Goal: Transaction & Acquisition: Purchase product/service

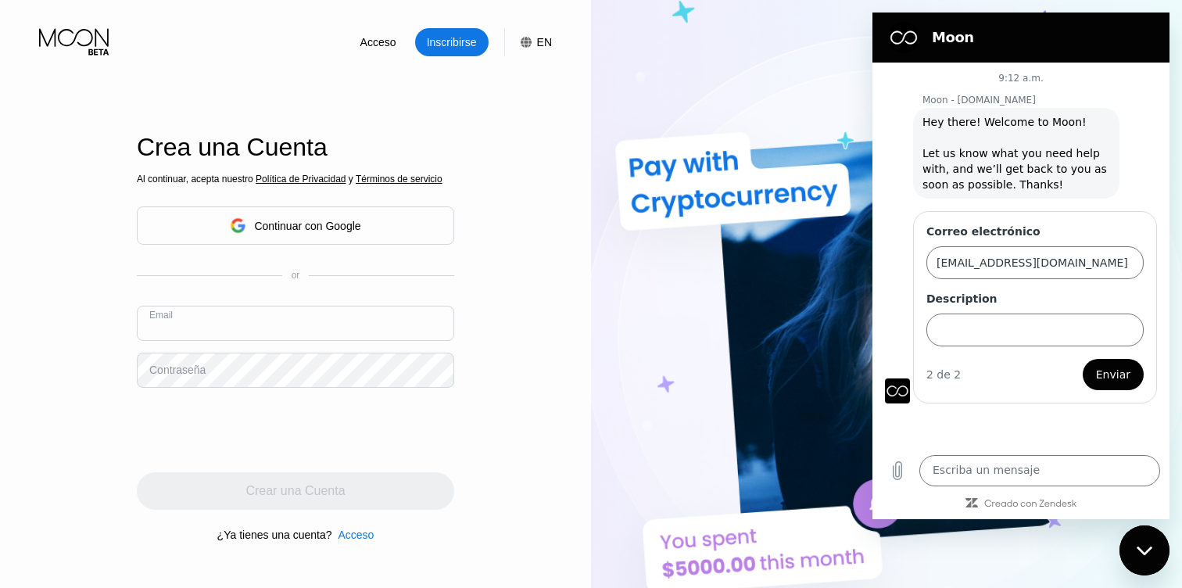
paste input "[EMAIL_ADDRESS][DOMAIN_NAME]"
type input "[EMAIL_ADDRESS][DOMAIN_NAME]"
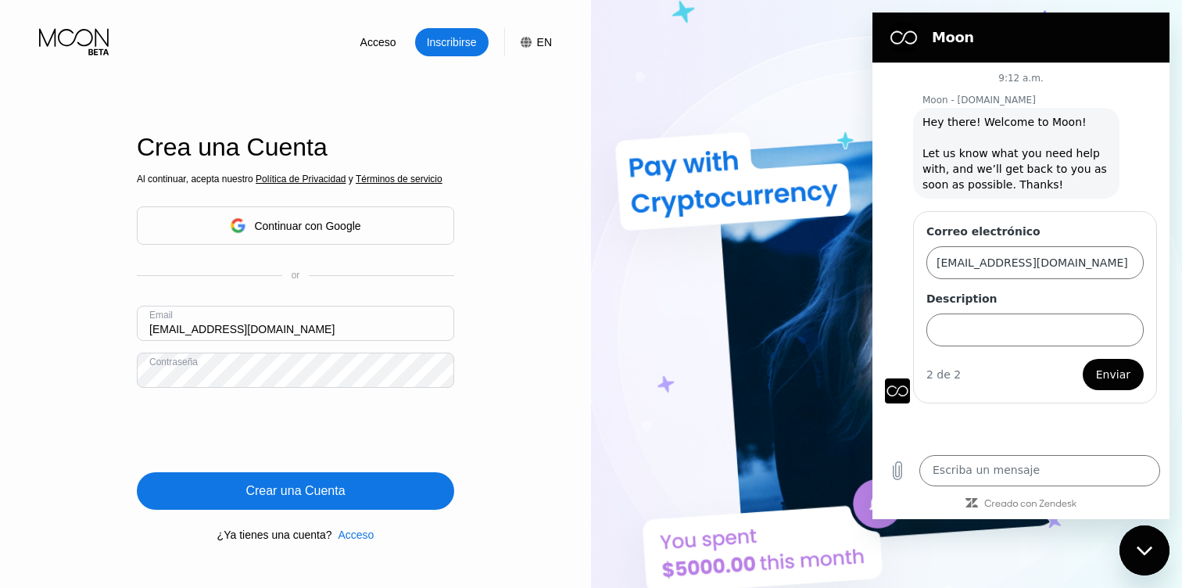
click at [308, 486] on div "Crear una Cuenta" at bounding box center [295, 491] width 99 height 16
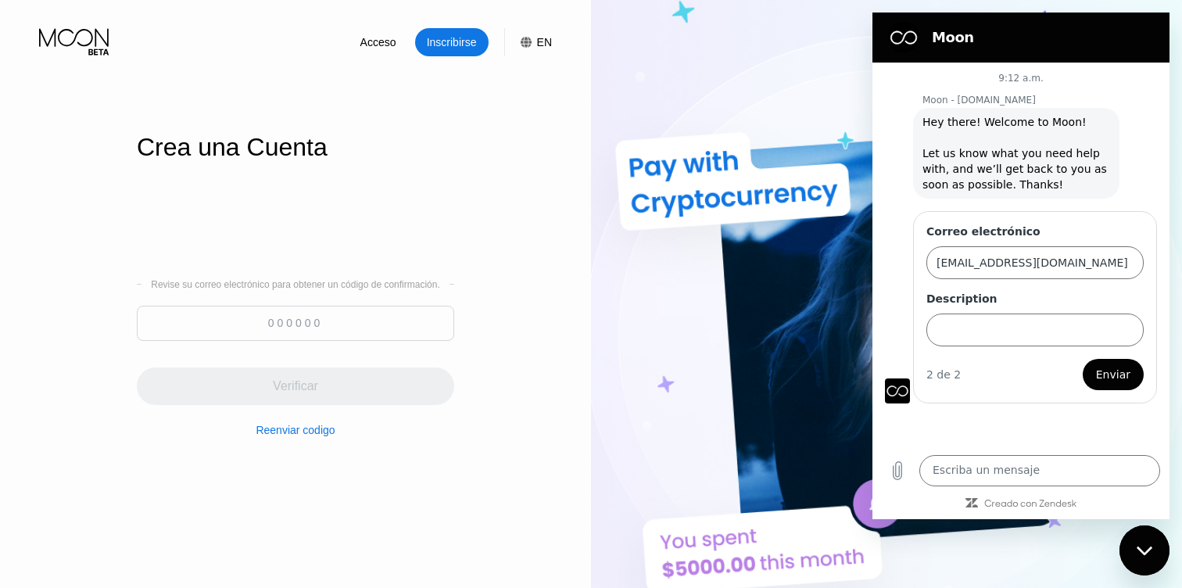
click at [386, 326] on input at bounding box center [295, 323] width 317 height 35
paste input "713469"
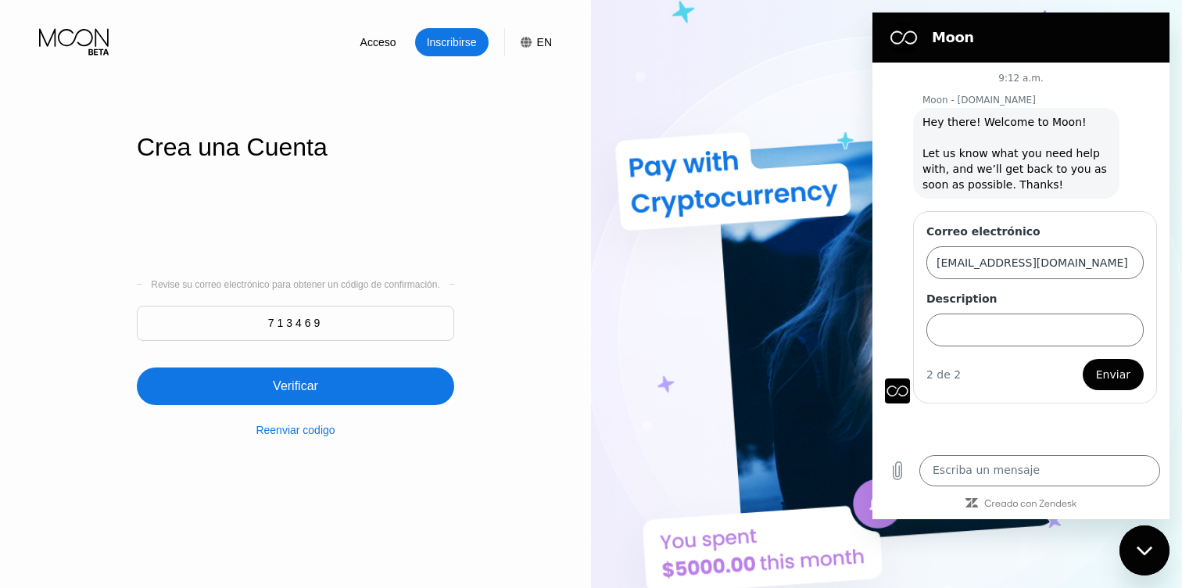
type input "713469"
click at [350, 389] on div "Verificar" at bounding box center [295, 387] width 317 height 38
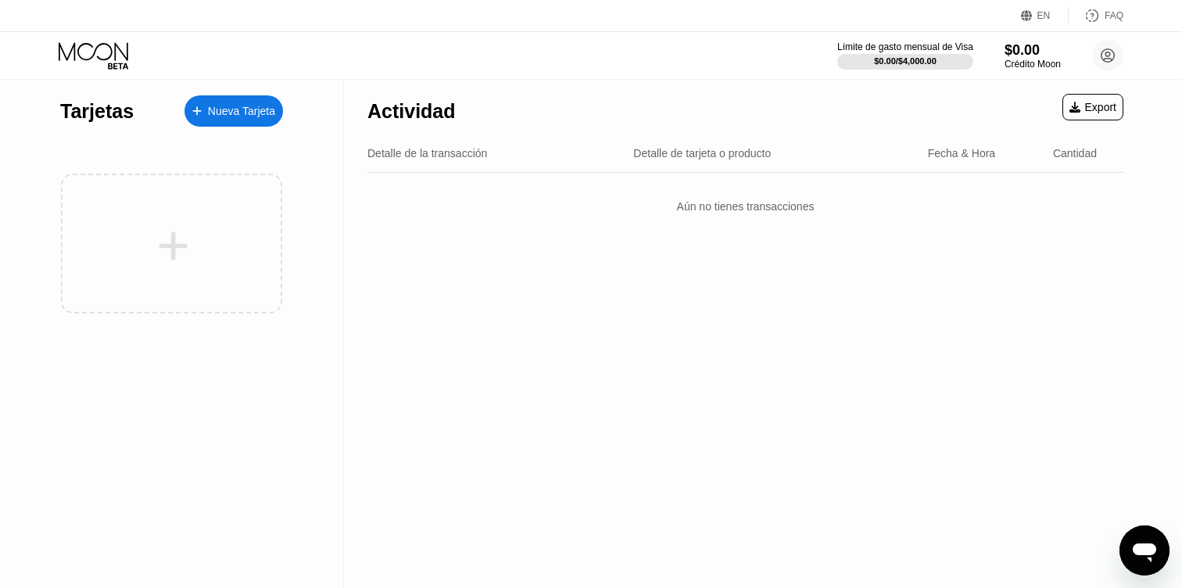
click at [246, 92] on div "Tarjetas Nueva Tarjeta" at bounding box center [171, 107] width 223 height 55
click at [1047, 47] on div "$0.00" at bounding box center [1033, 50] width 56 height 16
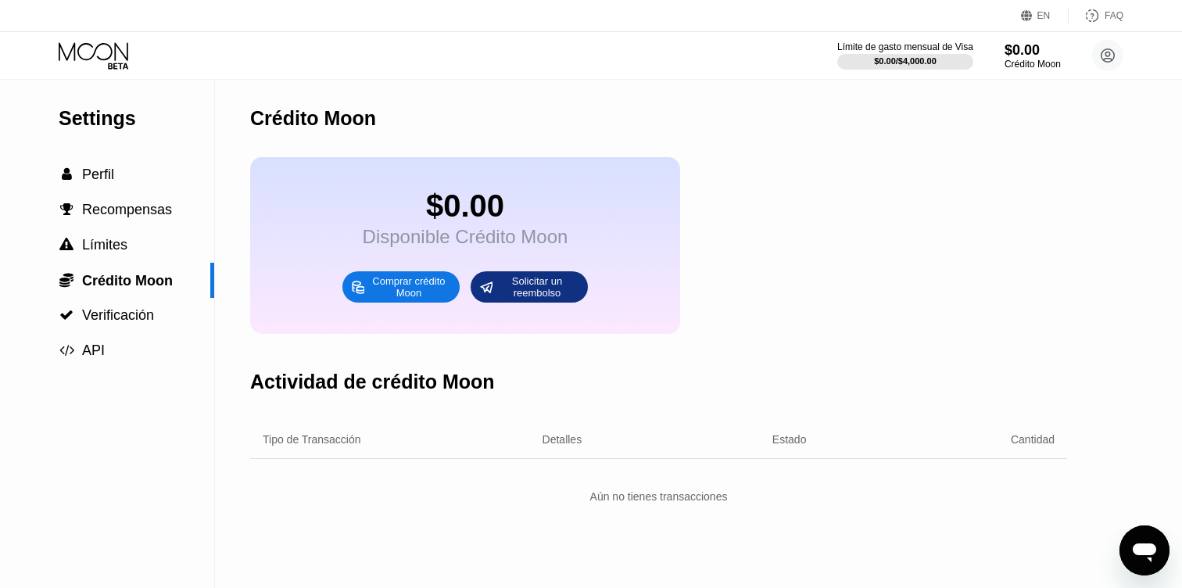
click at [375, 297] on div "Comprar crédito Moon" at bounding box center [409, 286] width 86 height 25
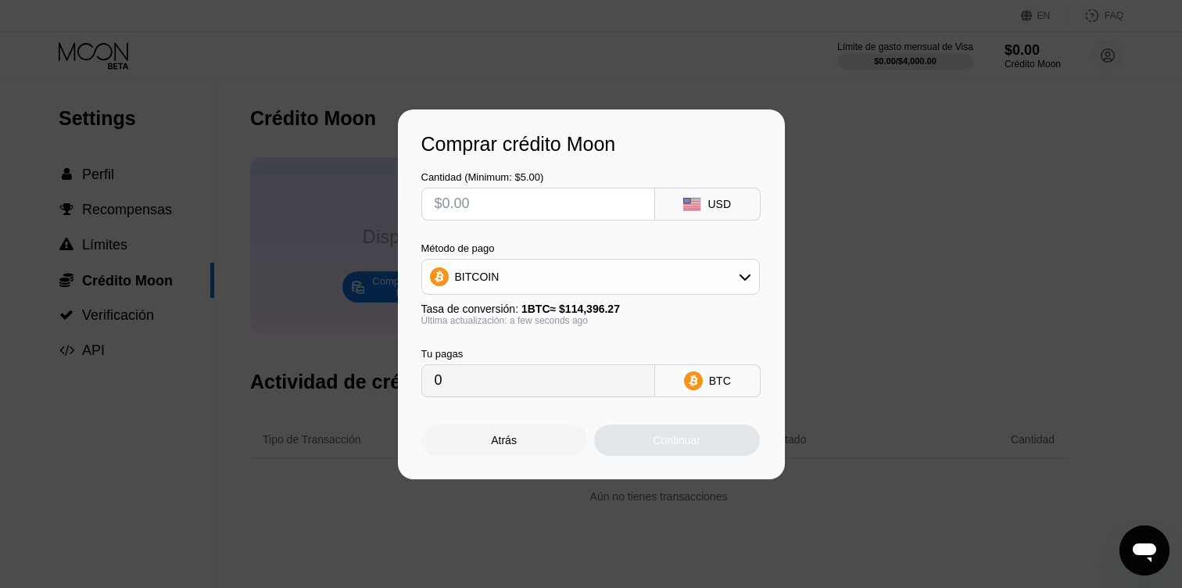
click at [553, 212] on input "text" at bounding box center [538, 203] width 207 height 31
type input "$1"
type input "0.00000875"
type input "$10"
type input "0.00008742"
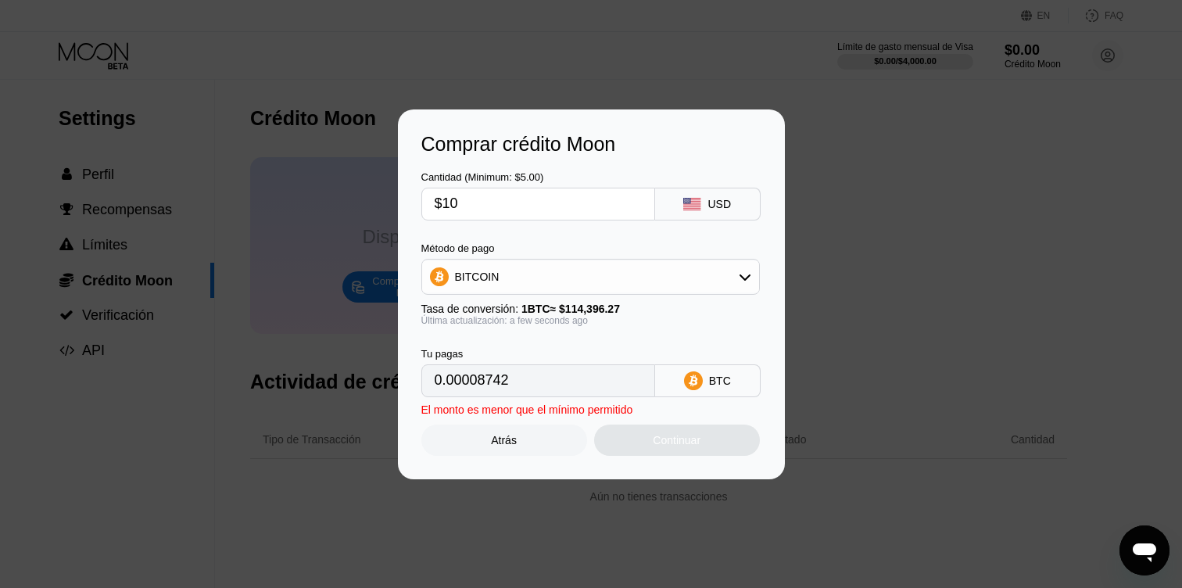
type input "$100"
type input "0.00087416"
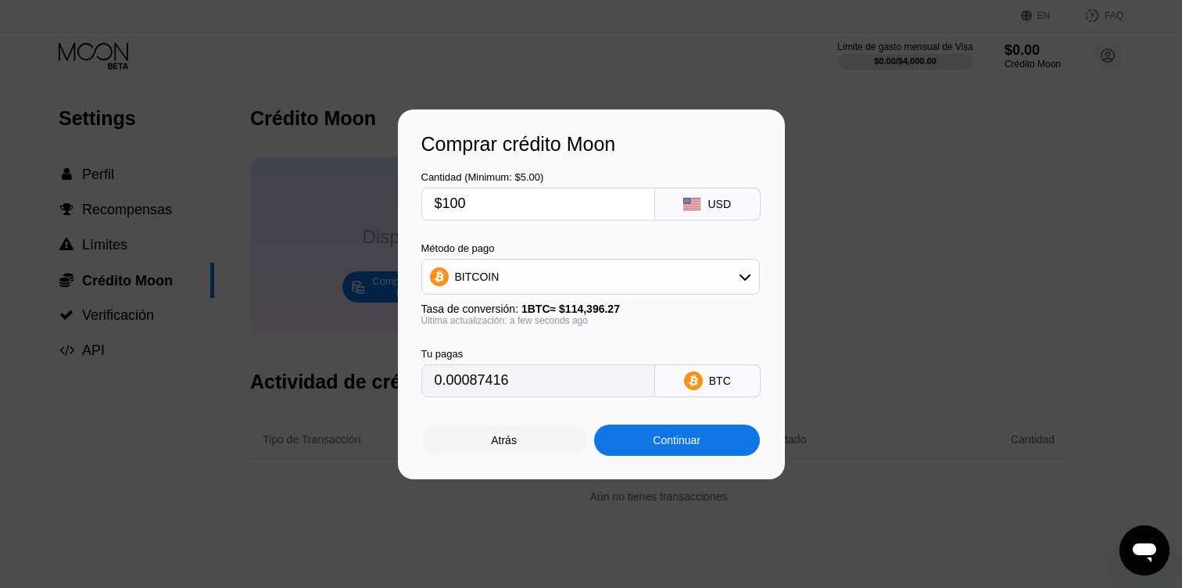
type input "$100"
click at [689, 441] on div "Continuar" at bounding box center [677, 440] width 48 height 13
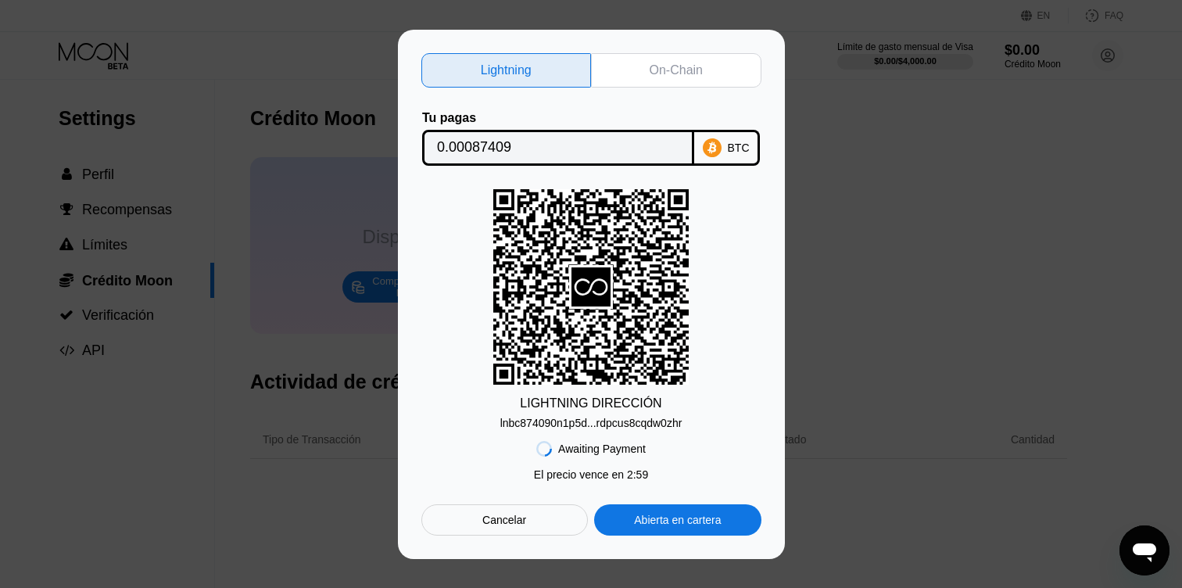
click at [653, 61] on div "On-Chain" at bounding box center [676, 70] width 170 height 34
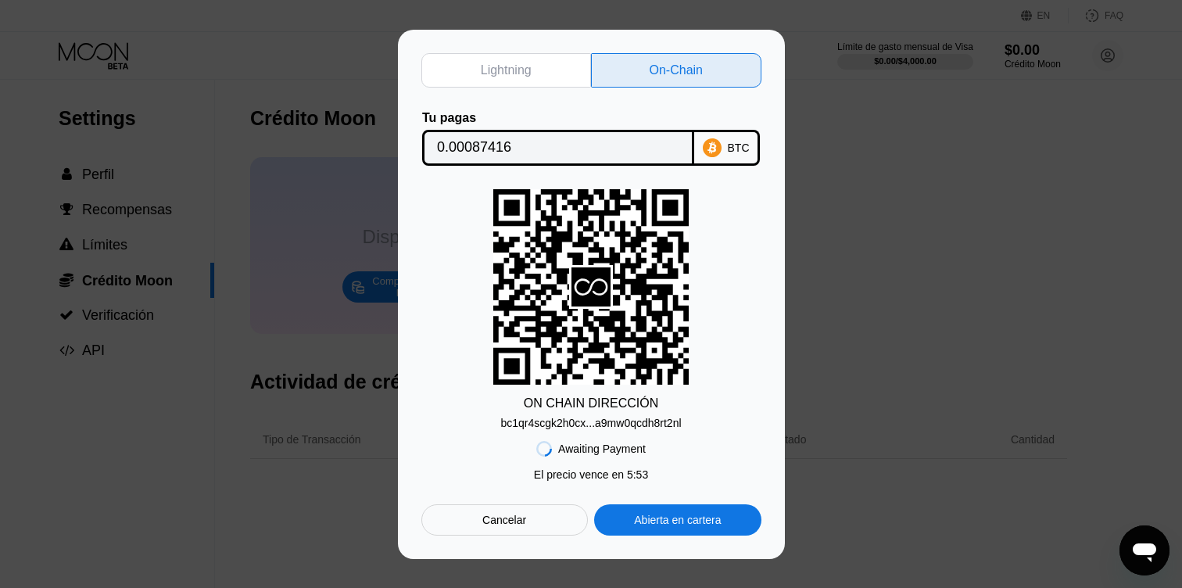
click at [484, 154] on input "0.00087416" at bounding box center [558, 147] width 242 height 31
click at [603, 425] on div "bc1qr4scgk2h0cx...a9mw0qcdh8rt2nl" at bounding box center [590, 423] width 181 height 13
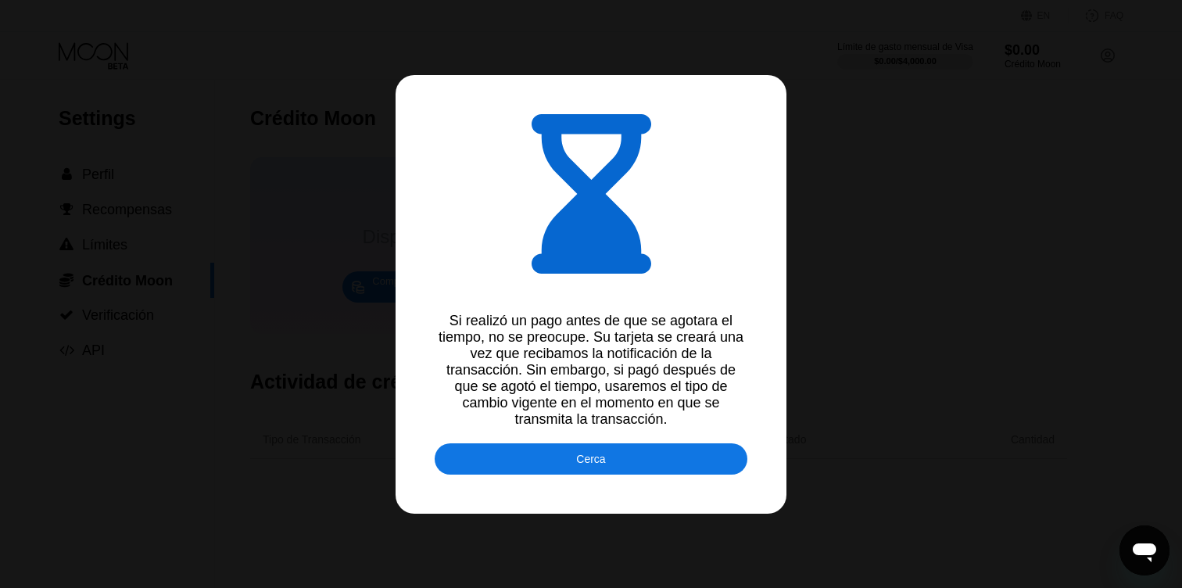
type input "0.00087311"
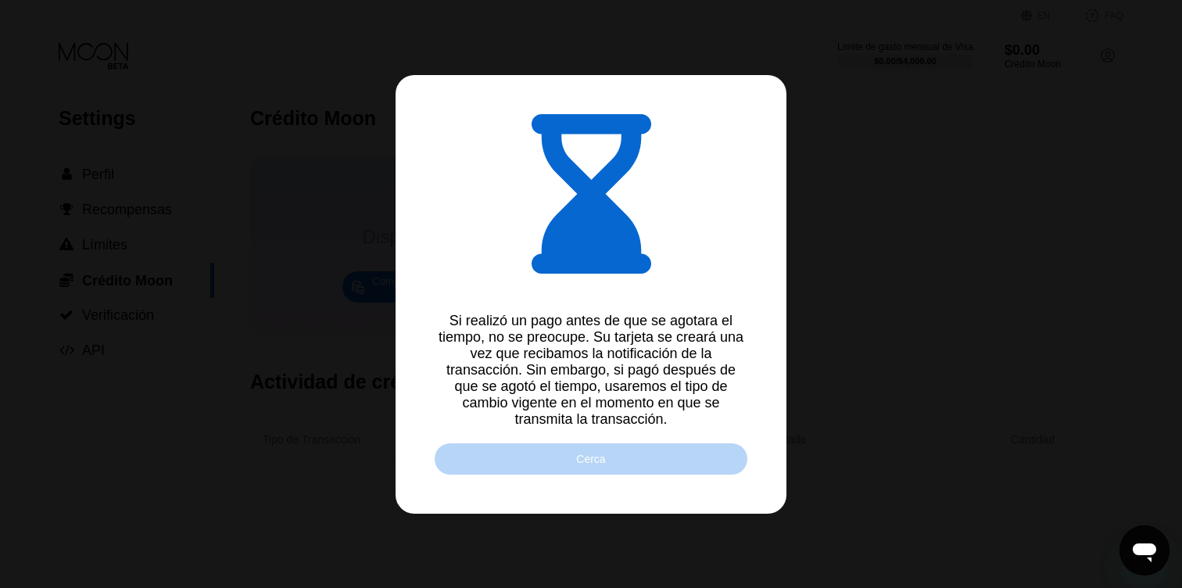
click at [620, 460] on div "Cerca" at bounding box center [591, 458] width 313 height 31
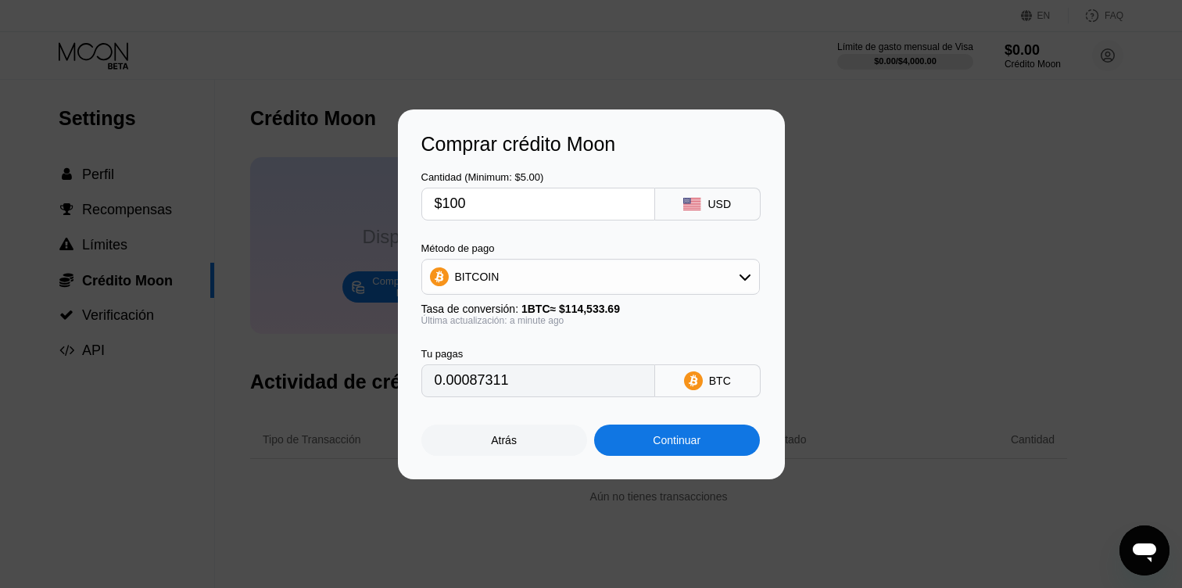
click at [830, 344] on div "Comprar crédito Moon Cantidad (Minimum: $5.00) $100 USD Método de pago BITCOIN …" at bounding box center [591, 294] width 1182 height 370
click at [527, 443] on div "Atrás" at bounding box center [504, 440] width 166 height 31
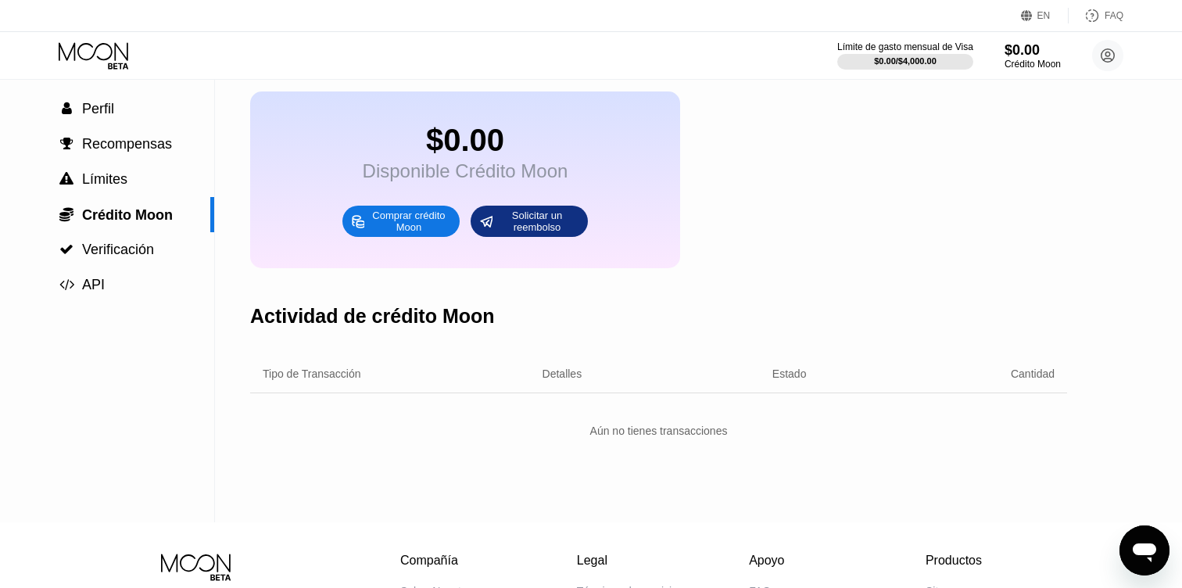
scroll to position [67, 0]
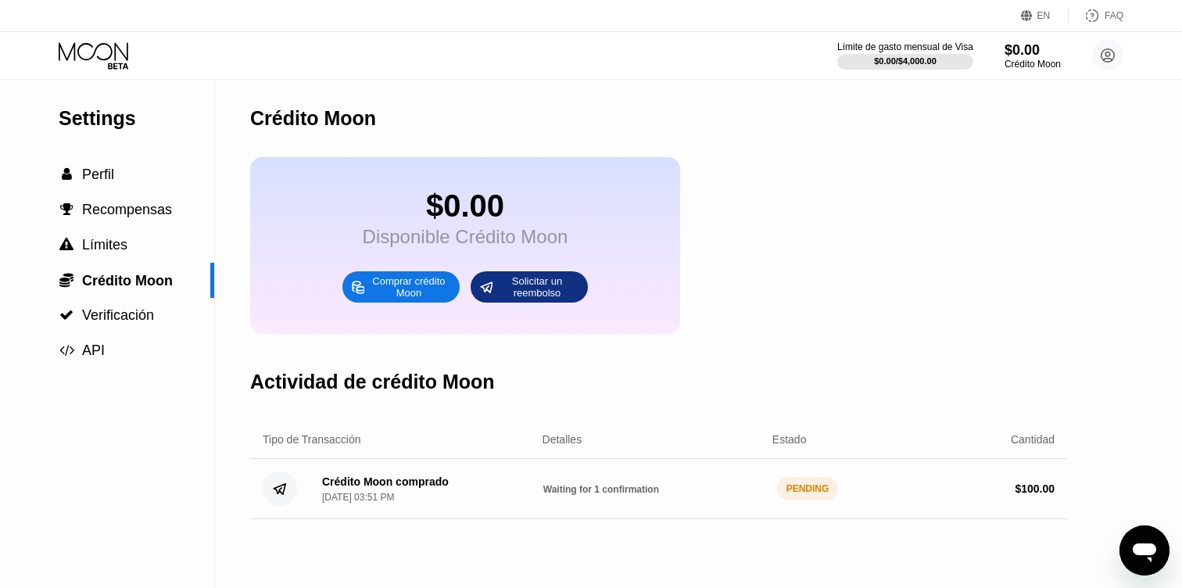
click at [819, 498] on div "PENDING" at bounding box center [808, 488] width 62 height 23
click at [819, 488] on div "PENDING" at bounding box center [808, 488] width 62 height 23
click at [420, 479] on div "Crédito Moon comprado" at bounding box center [385, 481] width 127 height 13
click at [81, 19] on div "EN Idioma Select an item Ahorrar FAQ" at bounding box center [591, 16] width 1182 height 32
click at [86, 38] on div "Límite de gasto mensual de Visa $0.00 / $4,000.00 $100.01 Crédito Moon jeromecu…" at bounding box center [591, 55] width 1182 height 47
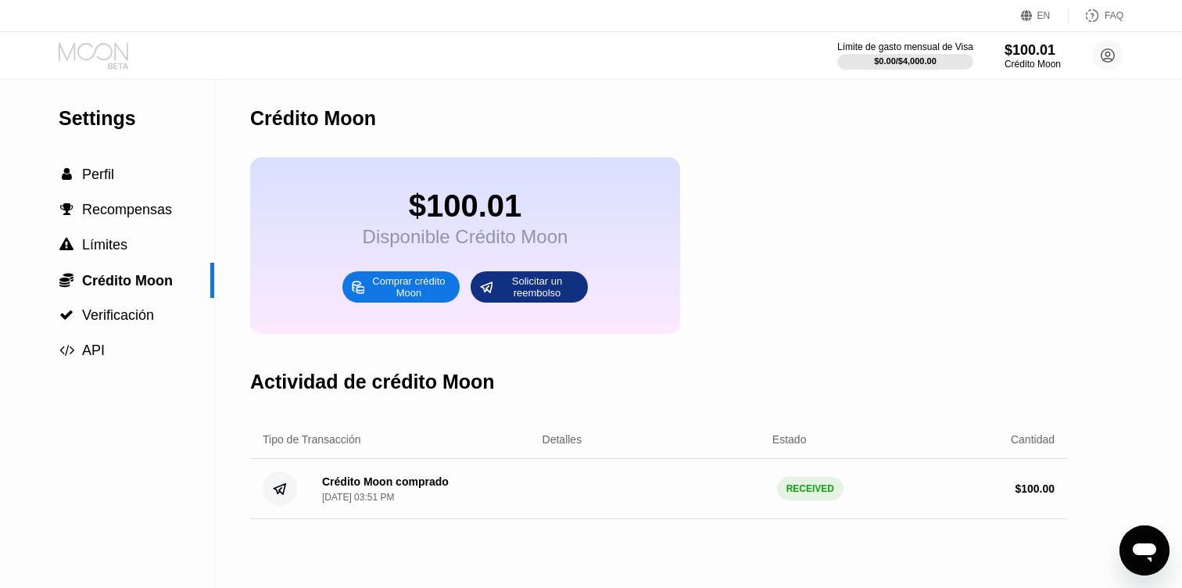
click at [88, 45] on icon at bounding box center [95, 55] width 73 height 27
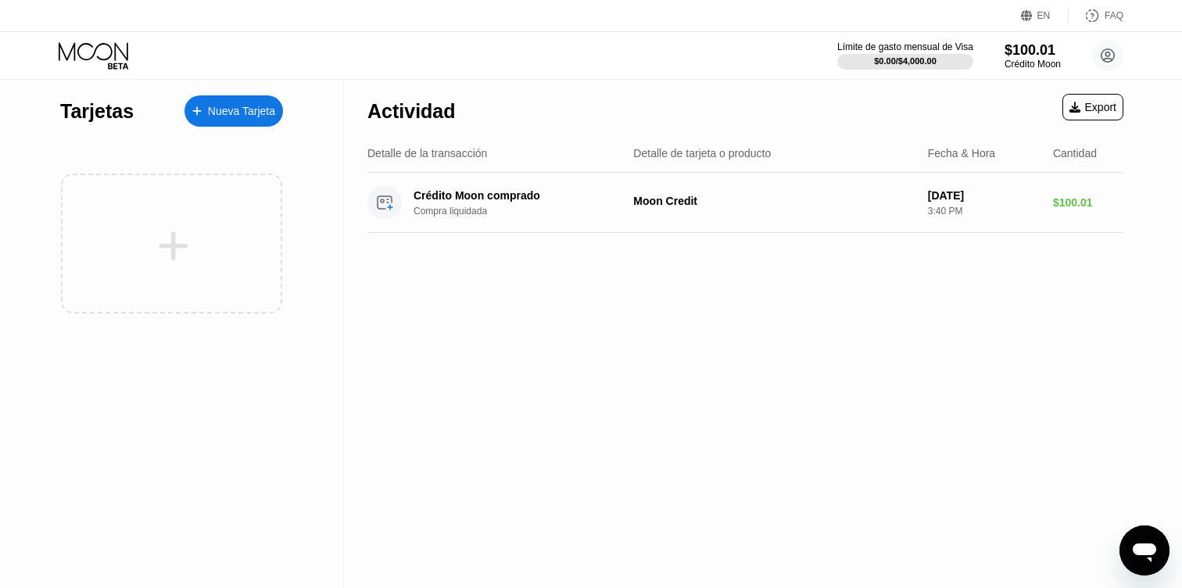
click at [237, 113] on div "Nueva Tarjeta" at bounding box center [241, 111] width 67 height 13
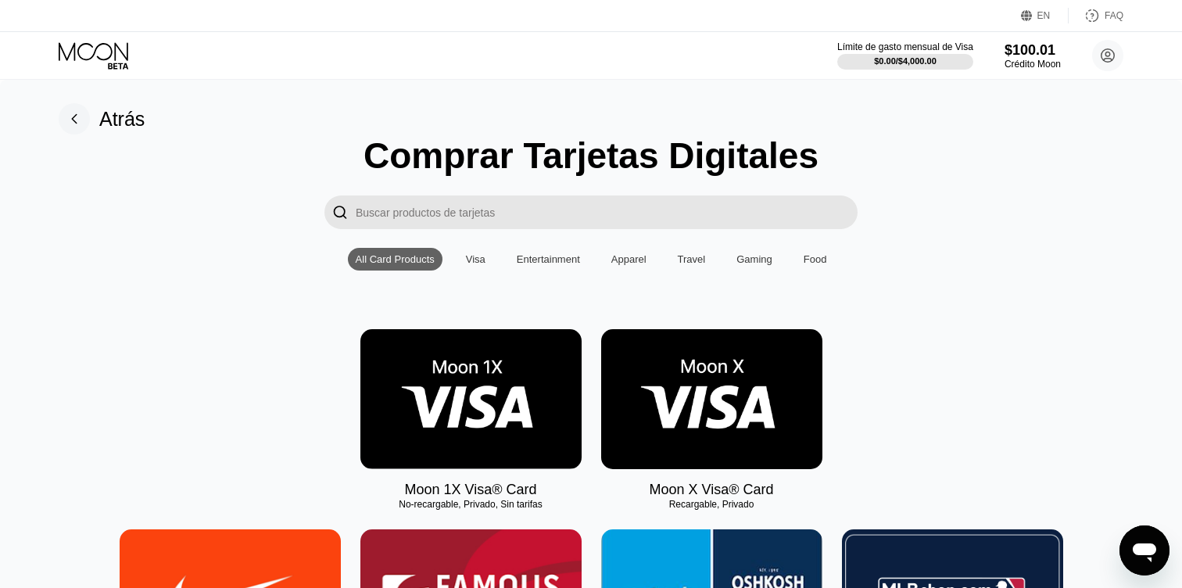
click at [708, 403] on img at bounding box center [711, 399] width 221 height 140
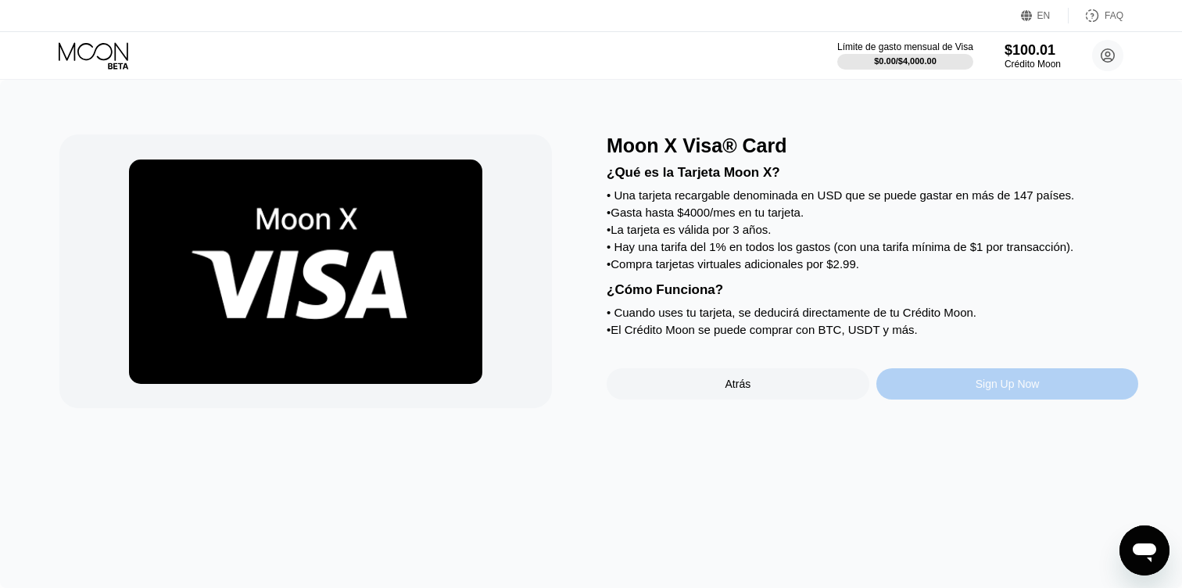
click at [924, 385] on div "Sign Up Now" at bounding box center [1008, 383] width 263 height 31
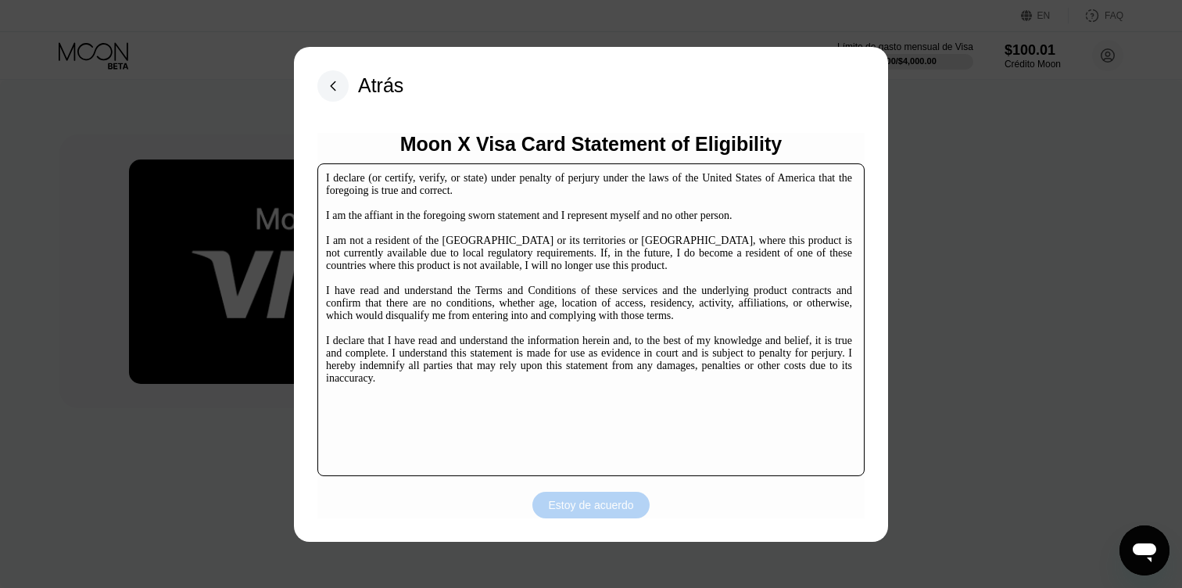
click at [628, 498] on div "Estoy de acuerdo" at bounding box center [591, 505] width 85 height 14
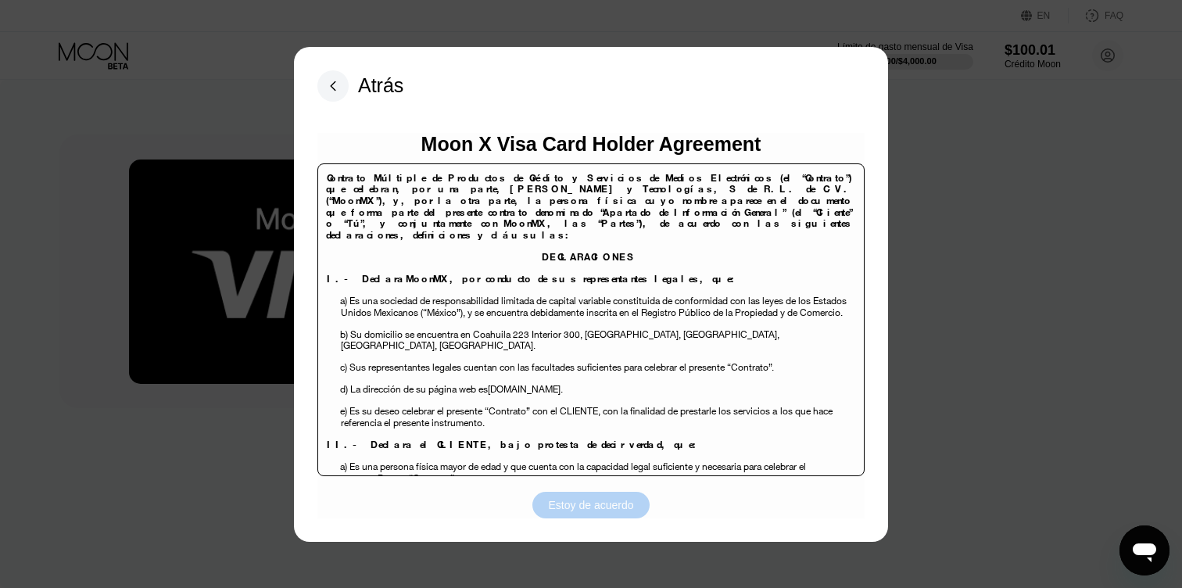
click at [569, 516] on div "Estoy de acuerdo" at bounding box center [591, 505] width 117 height 27
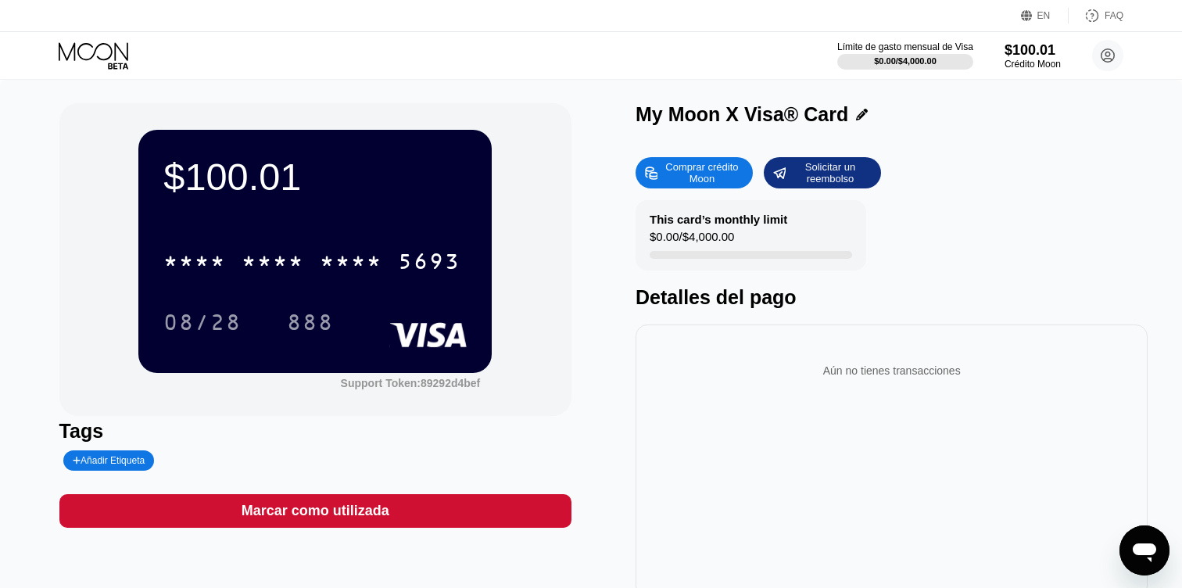
click at [389, 232] on div "* * * * * * * * * * * * 5693" at bounding box center [314, 256] width 303 height 53
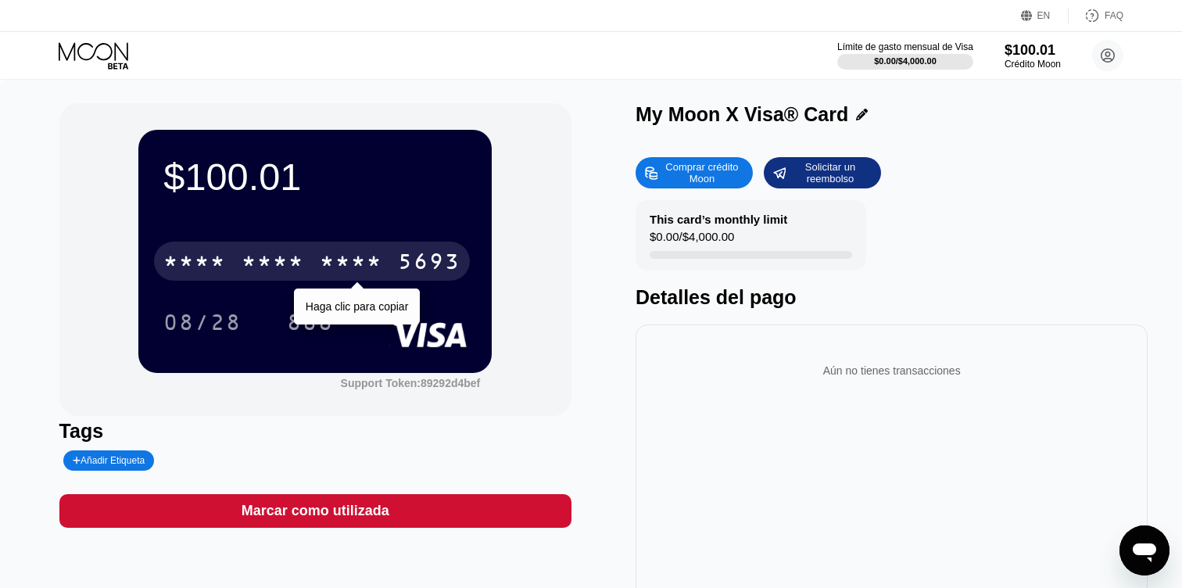
click at [393, 255] on div "* * * * * * * * * * * * 5693" at bounding box center [312, 261] width 316 height 39
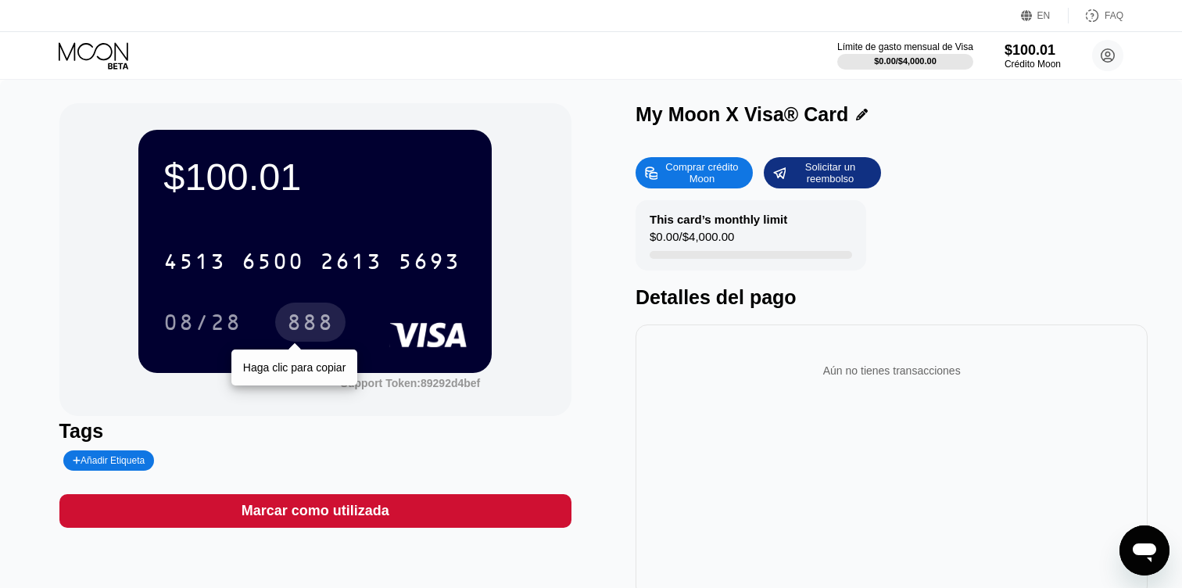
click at [292, 336] on div "888" at bounding box center [310, 324] width 47 height 25
